Goal: Transaction & Acquisition: Purchase product/service

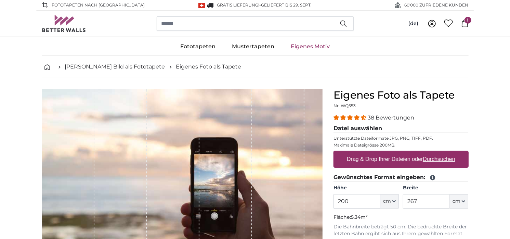
click at [432, 157] on u "Durchsuchen" at bounding box center [438, 159] width 32 height 6
click at [432, 152] on input "Drag & Drop Ihrer Dateien oder Durchsuchen" at bounding box center [400, 151] width 135 height 2
type input "**********"
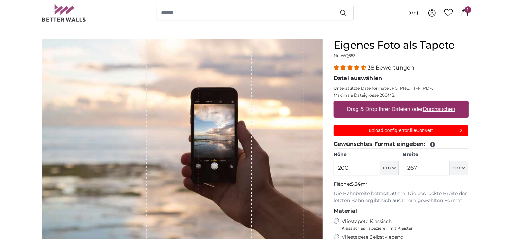
click at [461, 130] on div "upload.config.error.fileConvert X" at bounding box center [400, 130] width 135 height 11
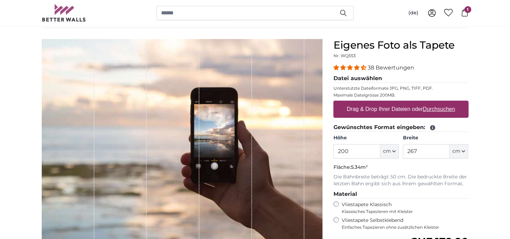
click at [436, 108] on u "Durchsuchen" at bounding box center [438, 109] width 32 height 6
click at [436, 103] on input "Drag & Drop Ihrer Dateien oder Durchsuchen" at bounding box center [400, 101] width 135 height 2
type input "**********"
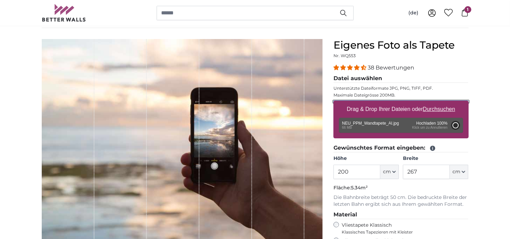
type input "388"
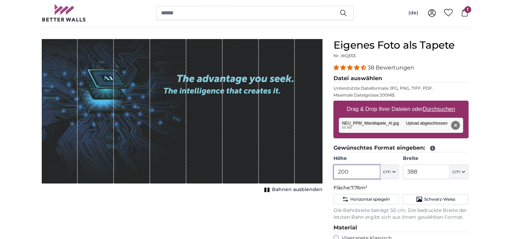
drag, startPoint x: 351, startPoint y: 172, endPoint x: 334, endPoint y: 170, distance: 17.2
click at [334, 170] on input "200" at bounding box center [356, 171] width 47 height 14
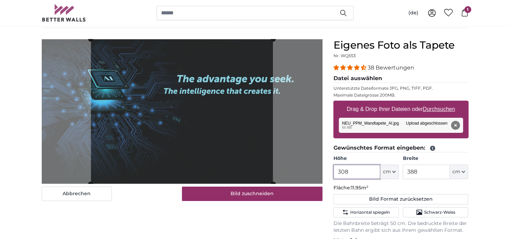
type input "308"
drag, startPoint x: 421, startPoint y: 172, endPoint x: 403, endPoint y: 172, distance: 17.4
click at [403, 172] on input "388" at bounding box center [426, 171] width 47 height 14
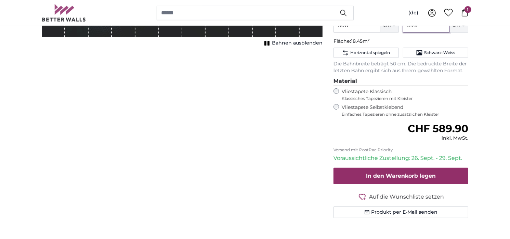
scroll to position [197, 0]
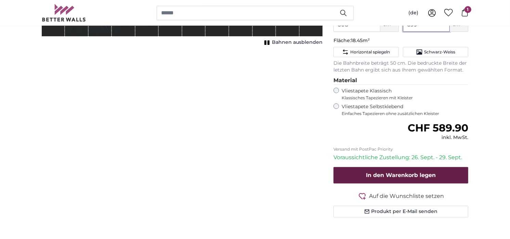
type input "599"
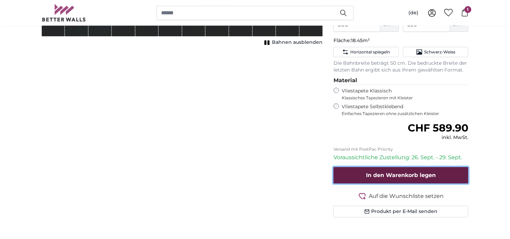
click at [402, 177] on span "In den Warenkorb legen" at bounding box center [401, 175] width 70 height 6
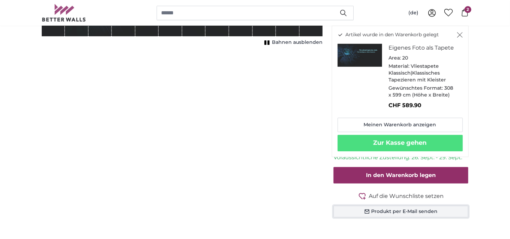
click at [379, 213] on button "Produkt per E-Mail senden" at bounding box center [400, 211] width 135 height 12
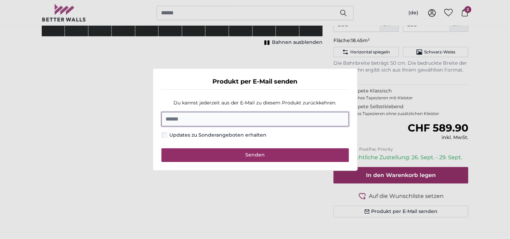
click at [186, 123] on input "E-Mail" at bounding box center [254, 119] width 187 height 14
paste input "**********"
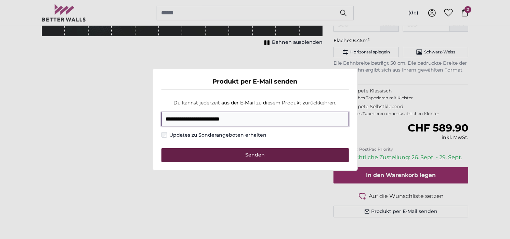
type input "**********"
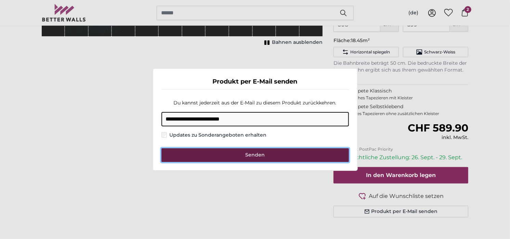
click at [235, 153] on button "Senden" at bounding box center [254, 155] width 187 height 14
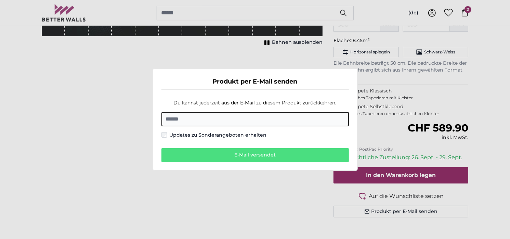
click at [357, 68] on dialog "Produkt per E-Mail senden Du kannst jederzeit aus der E-Mail zu diesem Produkt …" at bounding box center [254, 119] width 205 height 103
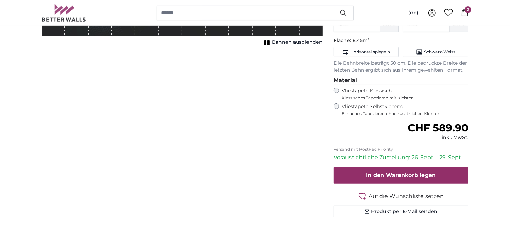
click at [463, 14] on icon at bounding box center [465, 13] width 8 height 8
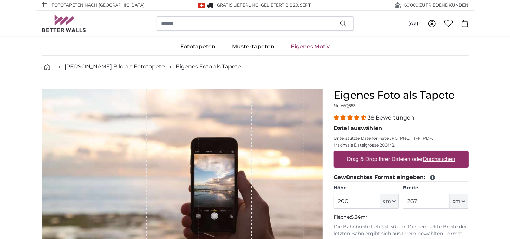
click at [442, 160] on u "Durchsuchen" at bounding box center [438, 159] width 32 height 6
click at [442, 152] on input "Drag & Drop Ihrer Dateien oder Durchsuchen" at bounding box center [400, 151] width 135 height 2
type input "**********"
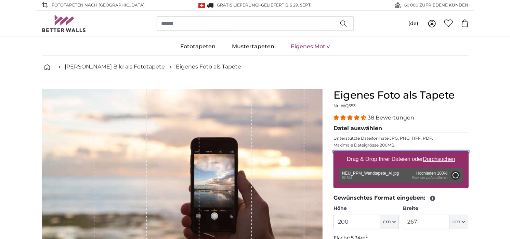
type input "388"
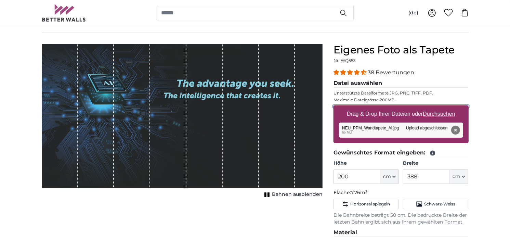
scroll to position [49, 0]
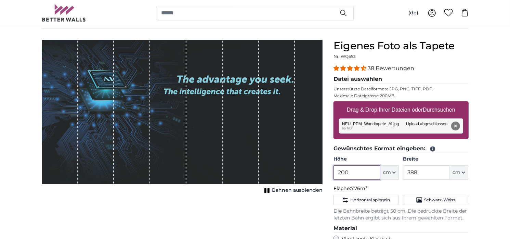
drag, startPoint x: 351, startPoint y: 174, endPoint x: 320, endPoint y: 172, distance: 30.8
click at [320, 172] on product-detail "Abbrechen Bild zuschneiden Bahnen ausblenden Eigenes Foto als Tapete Nr. WQ553 …" at bounding box center [254, 205] width 437 height 352
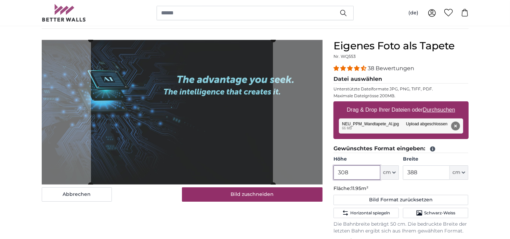
type input "308"
drag, startPoint x: 424, startPoint y: 173, endPoint x: 379, endPoint y: 170, distance: 45.9
click at [379, 170] on div "Höhe 308 ft cm Centimeter (cm) Inches (inch) Feet (ft. in.) Breite 388 ft cm Ce…" at bounding box center [400, 167] width 135 height 24
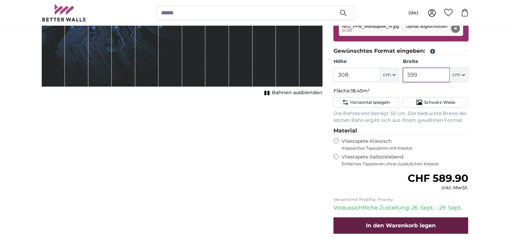
scroll to position [147, 0]
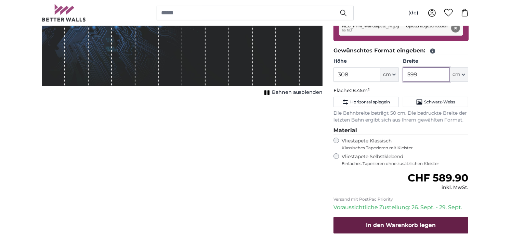
type input "599"
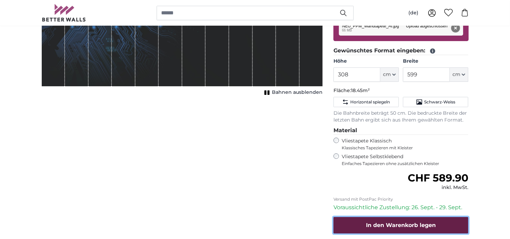
click at [402, 225] on span "In den Warenkorb legen" at bounding box center [401, 224] width 70 height 6
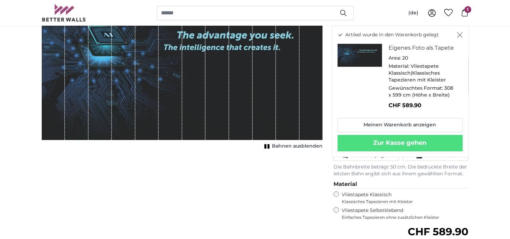
scroll to position [0, 0]
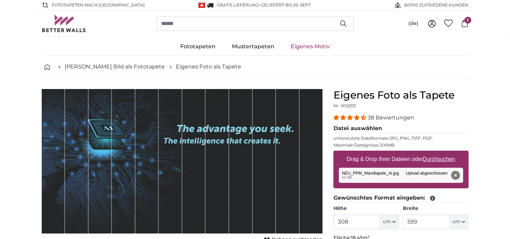
click at [431, 159] on u "Durchsuchen" at bounding box center [438, 159] width 32 height 6
click at [431, 152] on input "Drag & Drop Ihrer Dateien oder Durchsuchen" at bounding box center [400, 151] width 135 height 2
type input "**********"
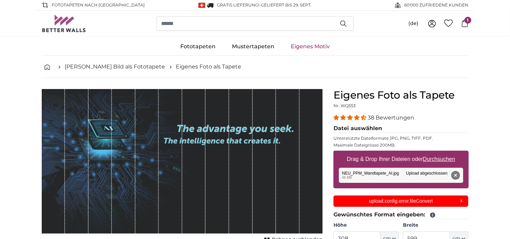
click at [455, 175] on button "Entfernen" at bounding box center [454, 175] width 9 height 9
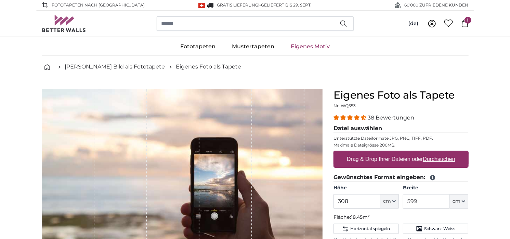
click at [436, 159] on u "Durchsuchen" at bounding box center [438, 159] width 32 height 6
click at [436, 152] on input "Drag & Drop Ihrer Dateien oder Durchsuchen" at bounding box center [400, 151] width 135 height 2
type input "**********"
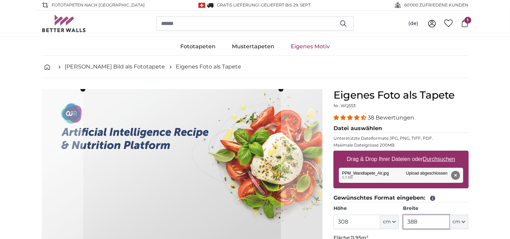
drag, startPoint x: 420, startPoint y: 222, endPoint x: 404, endPoint y: 222, distance: 15.7
click at [404, 222] on input "388" at bounding box center [426, 221] width 47 height 14
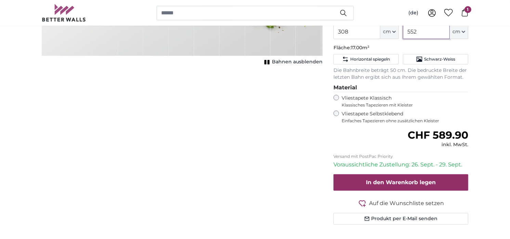
scroll to position [191, 0]
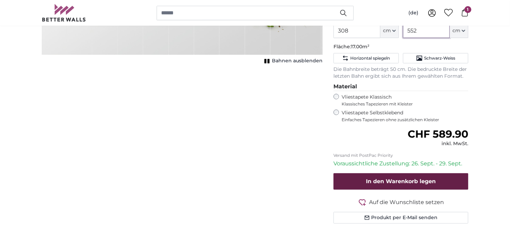
type input "552"
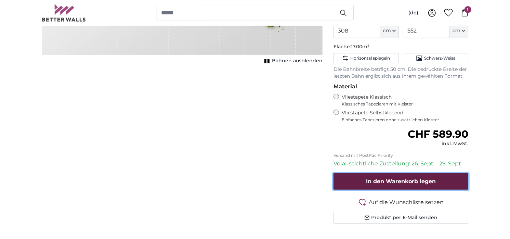
click at [405, 182] on span "In den Warenkorb legen" at bounding box center [401, 181] width 70 height 6
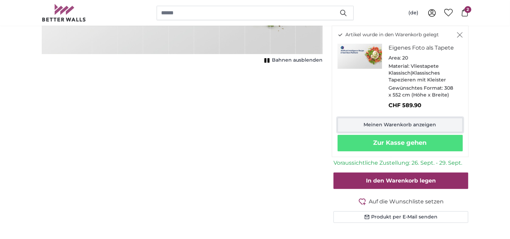
click at [399, 125] on link "Meinen Warenkorb anzeigen" at bounding box center [399, 125] width 125 height 14
